Goal: Task Accomplishment & Management: Use online tool/utility

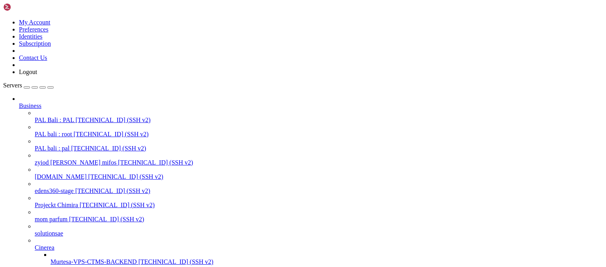
scroll to position [7207, 0]
click at [35, 244] on icon at bounding box center [35, 244] width 0 height 0
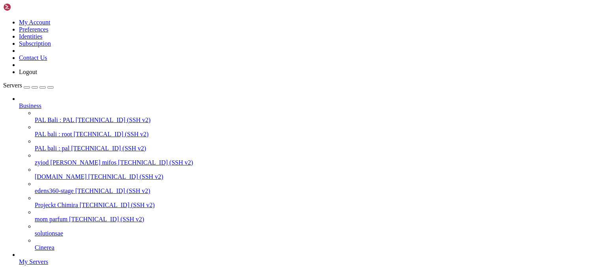
scroll to position [0, 0]
click at [19, 103] on icon at bounding box center [19, 103] width 0 height 0
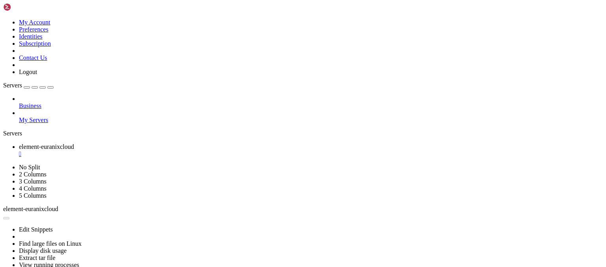
click at [35, 88] on div "button" at bounding box center [35, 88] width 0 height 0
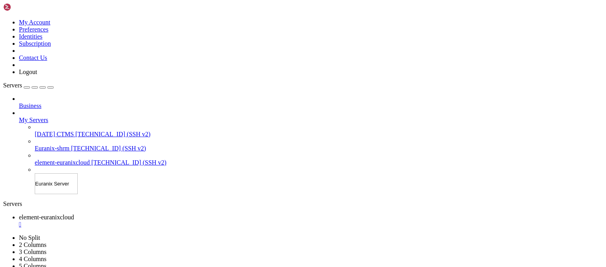
type input "Euranix Servers"
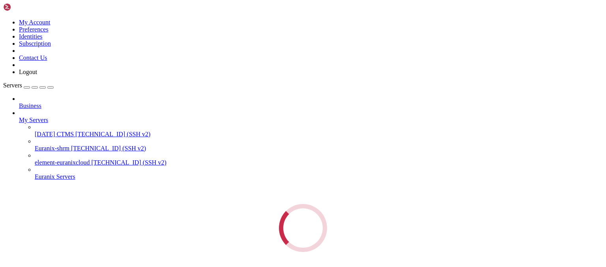
click at [65, 212] on div "Servers Business My Servers 15-sept-2025 CTMS 75.119.152.141 (SSH v2) Euranix-s…" at bounding box center [302, 167] width 599 height 170
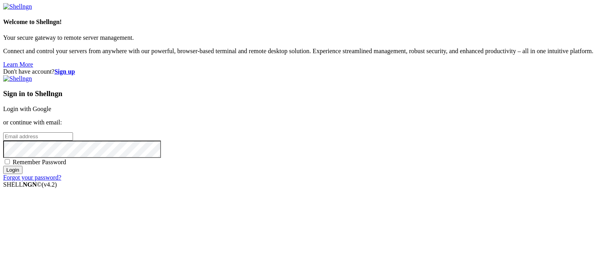
click at [432, 102] on div "Sign in to Shellngn Login with Google or continue with email: Remember Password…" at bounding box center [302, 128] width 599 height 106
click at [51, 106] on link "Login with Google" at bounding box center [27, 109] width 48 height 7
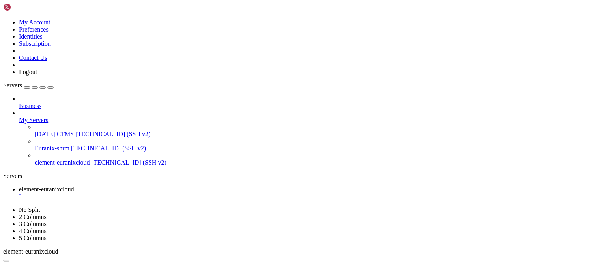
scroll to position [7207, 0]
click at [19, 117] on icon at bounding box center [19, 117] width 0 height 0
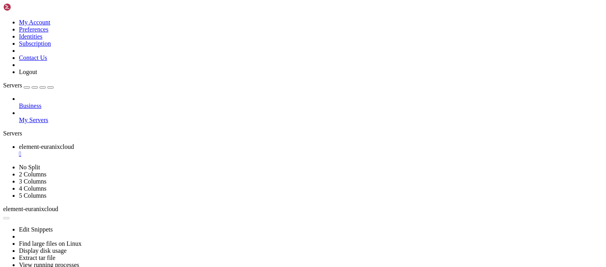
click at [32, 82] on link "Servers" at bounding box center [28, 85] width 50 height 7
click at [27, 88] on div "button" at bounding box center [27, 88] width 0 height 0
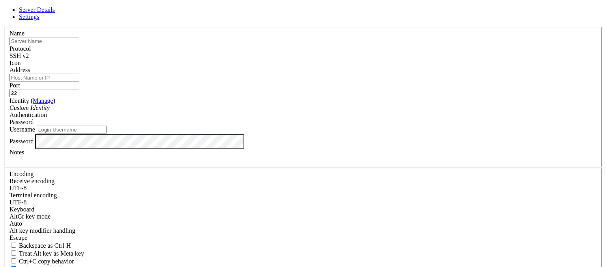
click at [3, 27] on icon at bounding box center [3, 27] width 0 height 0
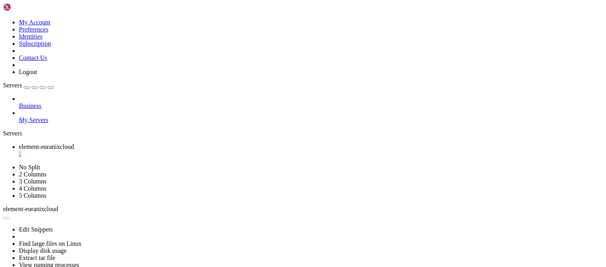
click at [35, 88] on div "button" at bounding box center [35, 88] width 0 height 0
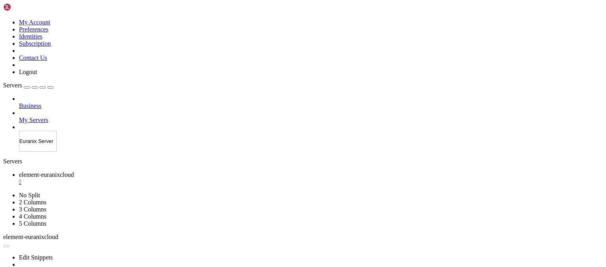
type input "Euranix Servers"
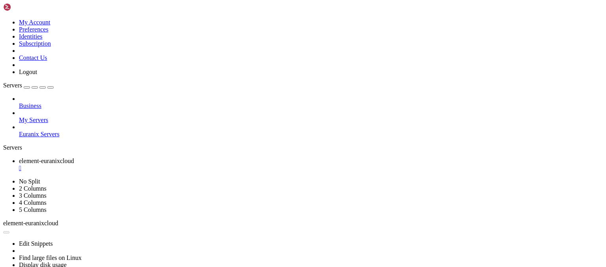
click at [27, 88] on div "button" at bounding box center [27, 88] width 0 height 0
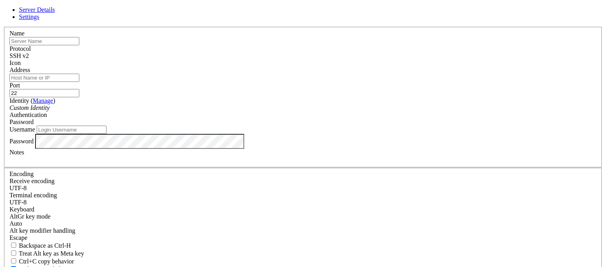
click at [239, 163] on div at bounding box center [302, 159] width 587 height 7
paste div
click at [106, 134] on input "Username" at bounding box center [72, 130] width 70 height 8
type input "root"
click at [79, 45] on input "text" at bounding box center [44, 41] width 70 height 8
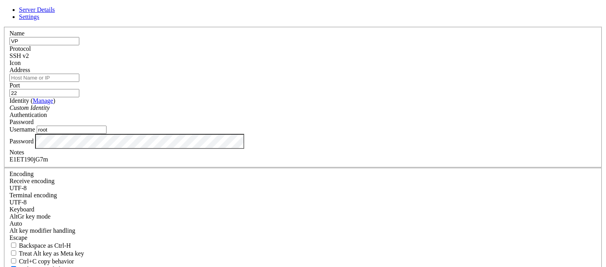
type input "V"
type input "TestVPS"
click at [79, 82] on input "Address" at bounding box center [44, 78] width 70 height 8
paste input "[TECHNICAL_ID]"
type input "[TECHNICAL_ID]"
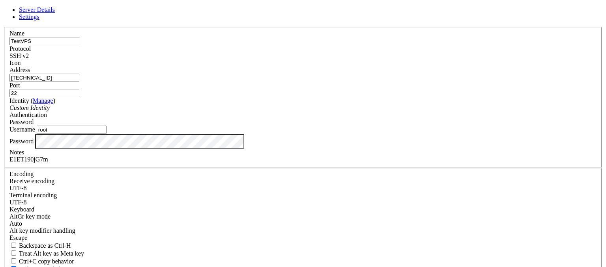
click at [79, 45] on input "TestVPS" at bounding box center [44, 41] width 70 height 8
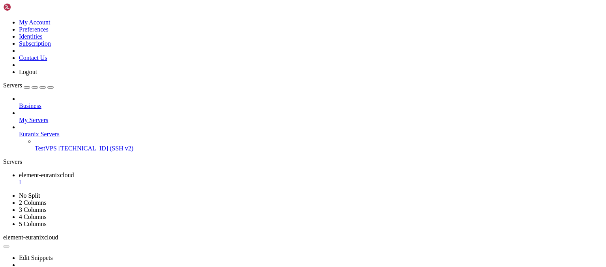
click at [70, 145] on span "[TECHNICAL_ID] (SSH v2)" at bounding box center [95, 148] width 75 height 7
click at [160, 172] on link "element-euranixcloud " at bounding box center [311, 179] width 584 height 14
click at [165, 179] on div "" at bounding box center [311, 182] width 584 height 7
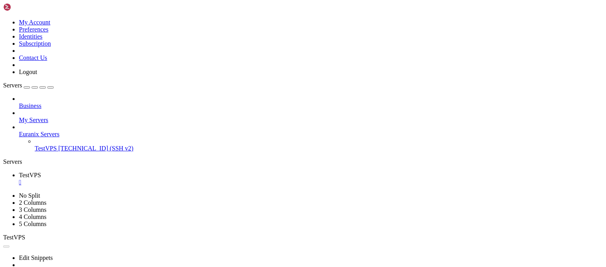
scroll to position [118, 0]
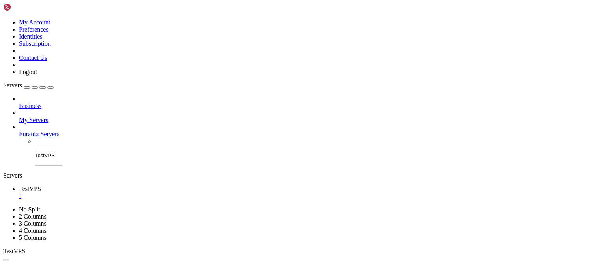
click at [51, 145] on input "TestVPS" at bounding box center [49, 155] width 28 height 21
type input "TestVPS-3-8-75"
click at [70, 143] on div "Servers Business My Servers Euranix Servers TestVPS-3-8-75" at bounding box center [302, 124] width 599 height 84
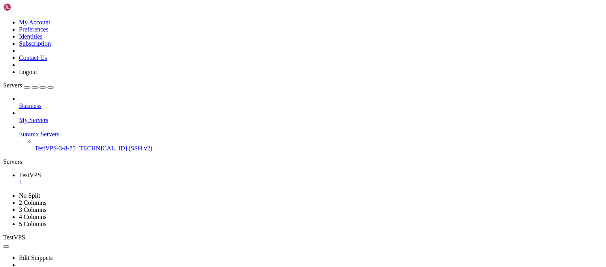
click at [46, 145] on span "TestVPS-3-8-75" at bounding box center [55, 148] width 41 height 7
click at [138, 179] on div "" at bounding box center [311, 182] width 584 height 7
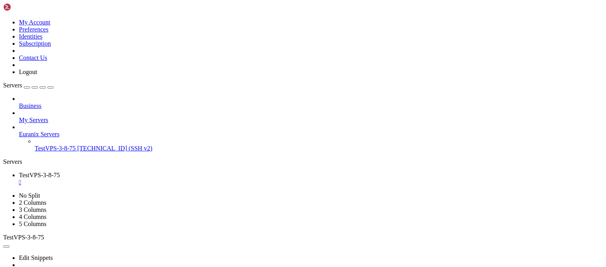
scroll to position [7957, 0]
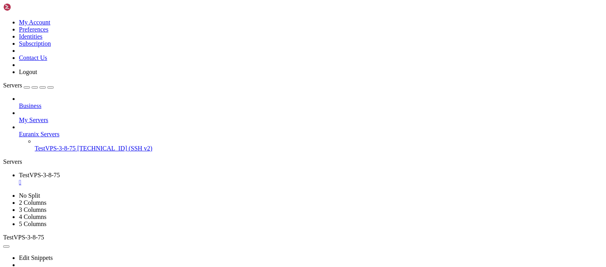
scroll to position [9334, 0]
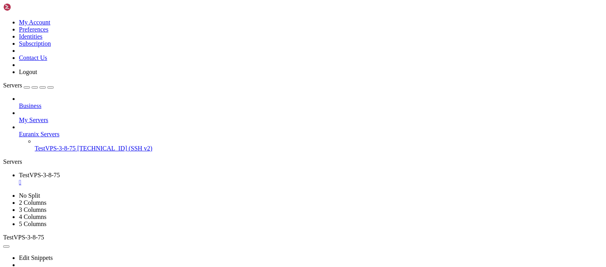
scroll to position [10652, 0]
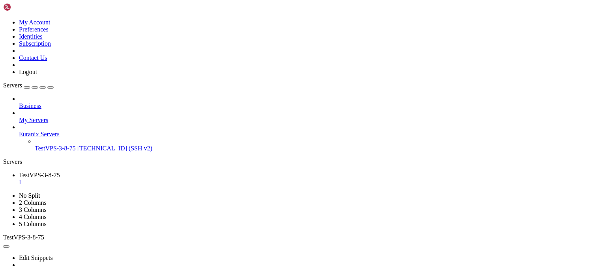
scroll to position [10724, 0]
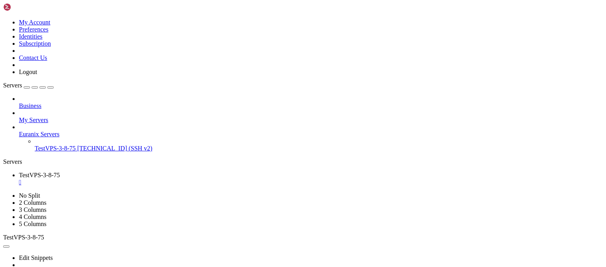
scroll to position [11179, 0]
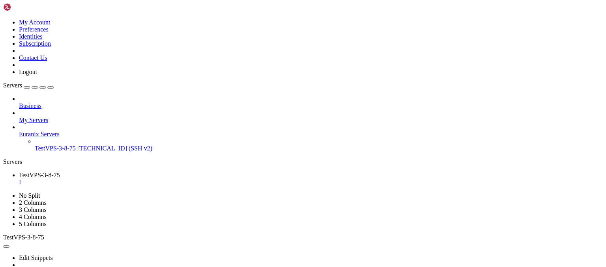
drag, startPoint x: 30, startPoint y: 512, endPoint x: 7, endPoint y: 496, distance: 28.3
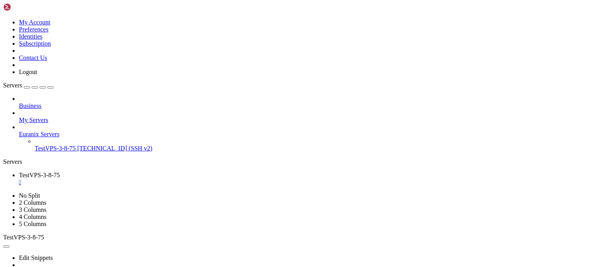
drag, startPoint x: 282, startPoint y: 515, endPoint x: 177, endPoint y: 517, distance: 104.5
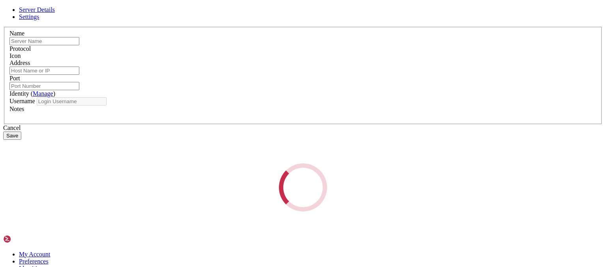
type input "TestVPS-3-8-75"
type input "[TECHNICAL_ID]"
type input "22"
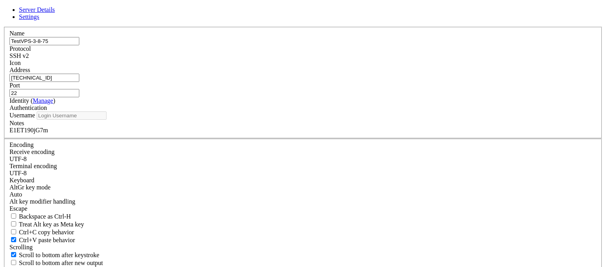
type input "root"
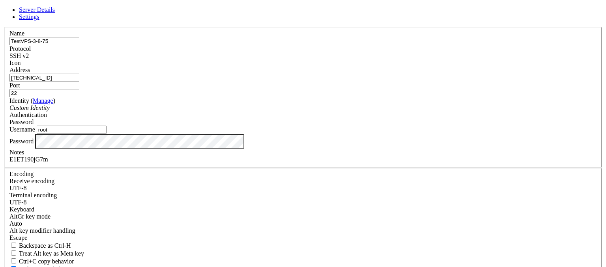
click at [255, 163] on div "E1ET190jG7m" at bounding box center [302, 159] width 587 height 7
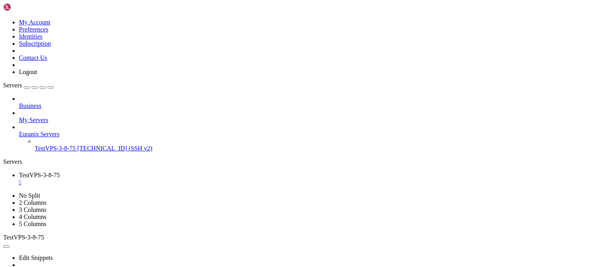
scroll to position [13030, 0]
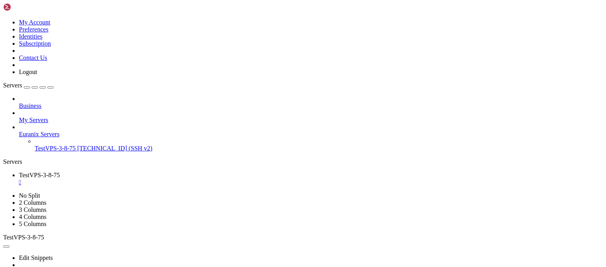
scroll to position [13043, 0]
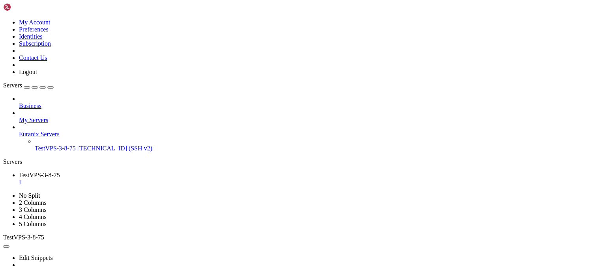
scroll to position [13142, 0]
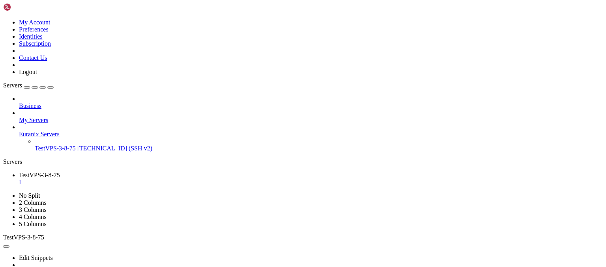
scroll to position [13227, 0]
drag, startPoint x: 369, startPoint y: 431, endPoint x: 365, endPoint y: 434, distance: 4.8
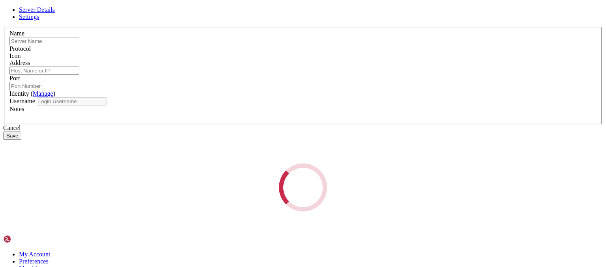
type input "TestVPS-3-8-75"
type input "[TECHNICAL_ID]"
type input "22"
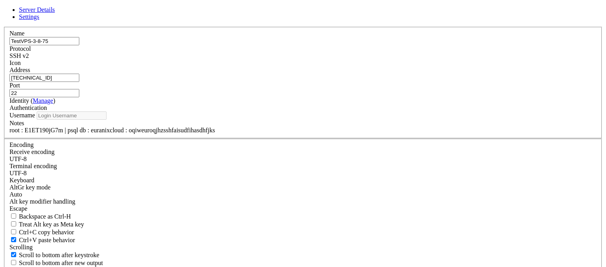
type input "root"
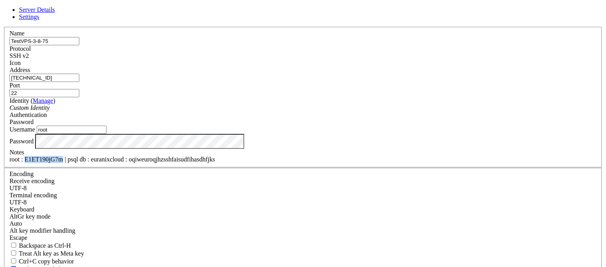
drag, startPoint x: 250, startPoint y: 206, endPoint x: 217, endPoint y: 209, distance: 32.9
click at [217, 163] on div "root : E1ET190jG7m | psql db : euranixcloud : oqiweuroqjhzsshfaisudfihasdhfjks" at bounding box center [302, 159] width 587 height 7
copy div "E1ET190jG7m"
click at [3, 27] on icon at bounding box center [3, 27] width 0 height 0
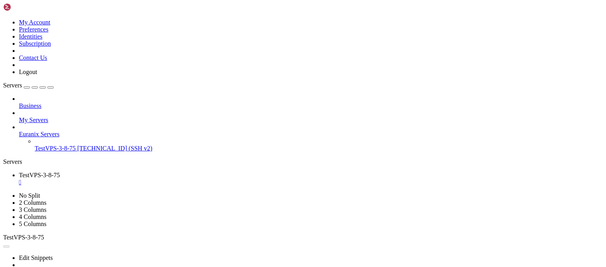
click at [50, 145] on span "TestVPS-3-8-75" at bounding box center [55, 148] width 41 height 7
click at [60, 172] on span "TestVPS-3-8-75" at bounding box center [39, 175] width 41 height 7
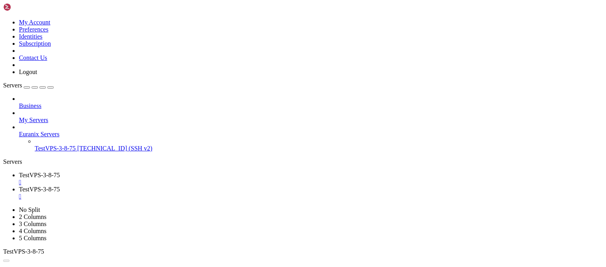
click at [156, 179] on div "" at bounding box center [311, 182] width 584 height 7
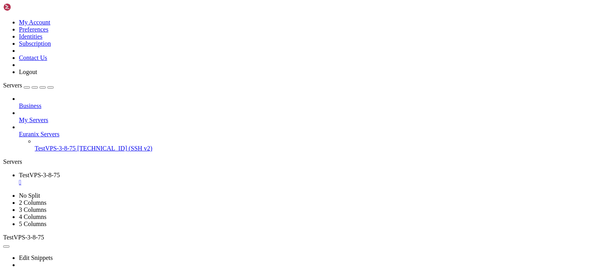
scroll to position [2147, 0]
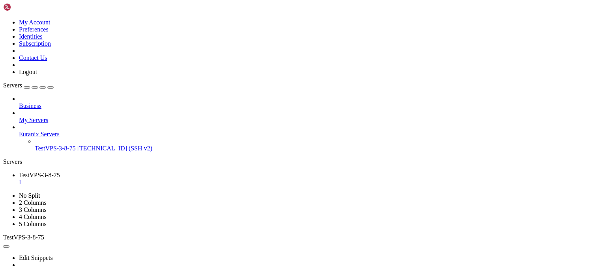
scroll to position [4170, 0]
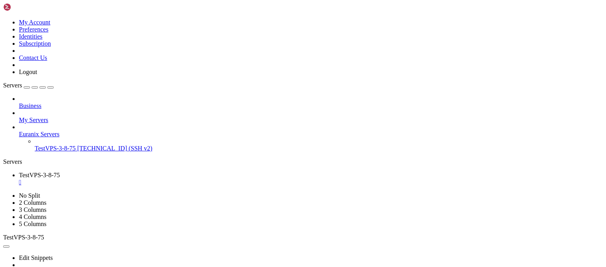
scroll to position [4625, 0]
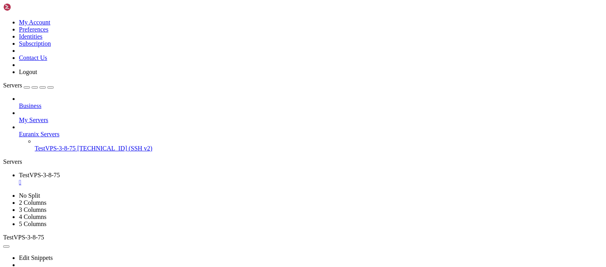
drag, startPoint x: 65, startPoint y: 483, endPoint x: 7, endPoint y: 405, distance: 97.3
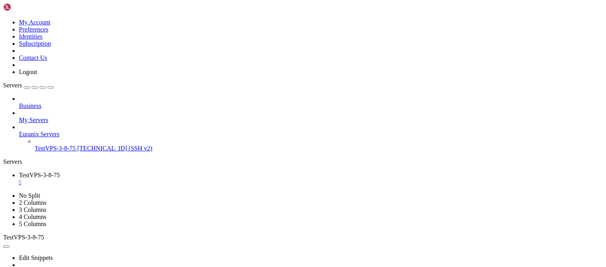
scroll to position [5138, 0]
copy x-row "apache2"
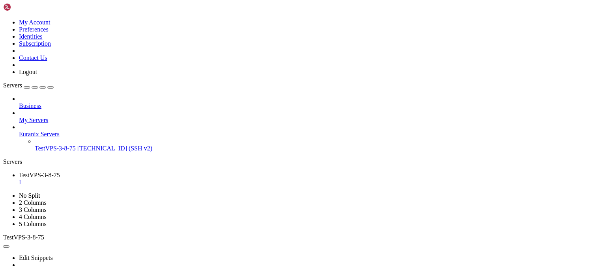
drag, startPoint x: 78, startPoint y: 515, endPoint x: 13, endPoint y: 518, distance: 64.3
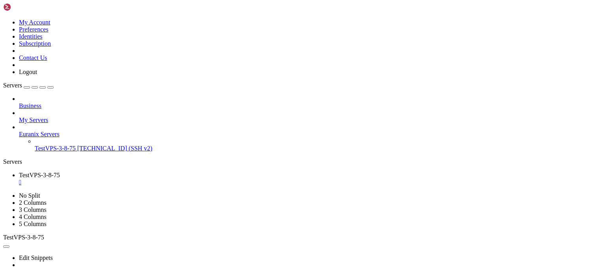
scroll to position [5171, 0]
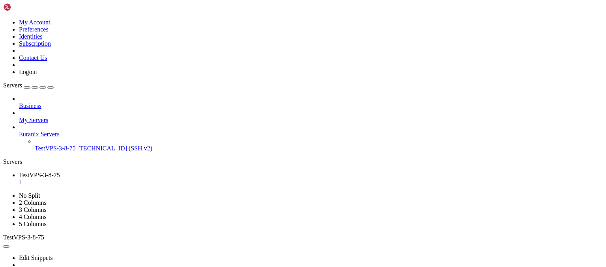
scroll to position [5184, 0]
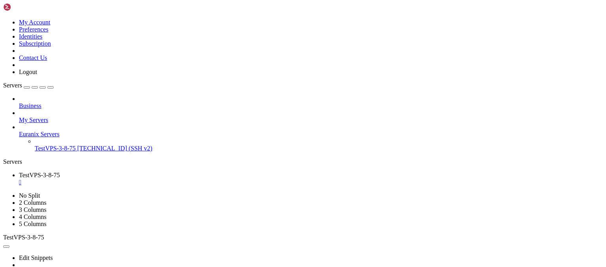
scroll to position [6126, 0]
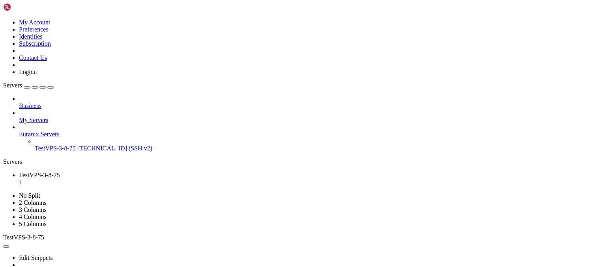
scroll to position [6251, 0]
